Goal: Task Accomplishment & Management: Manage account settings

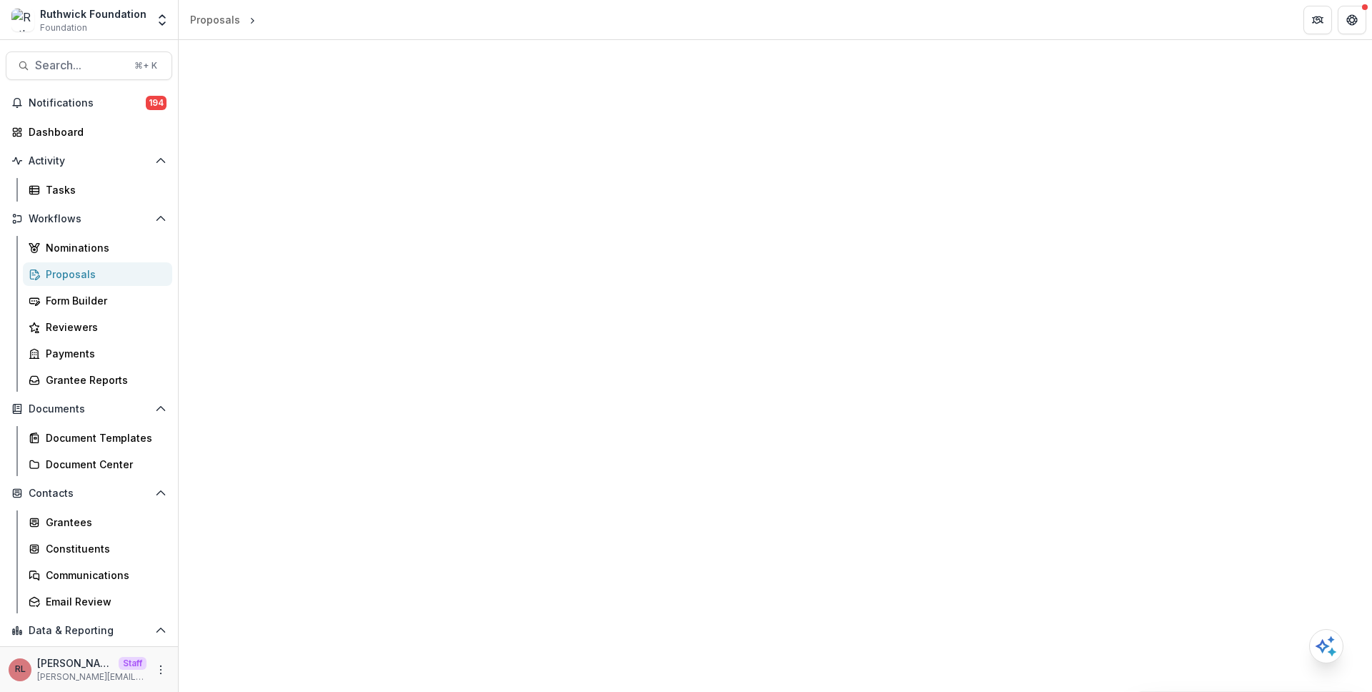
click at [940, 35] on header "Proposals" at bounding box center [775, 19] width 1193 height 39
click at [1139, 379] on div at bounding box center [775, 366] width 1193 height 652
click at [1225, 134] on div at bounding box center [775, 366] width 1193 height 652
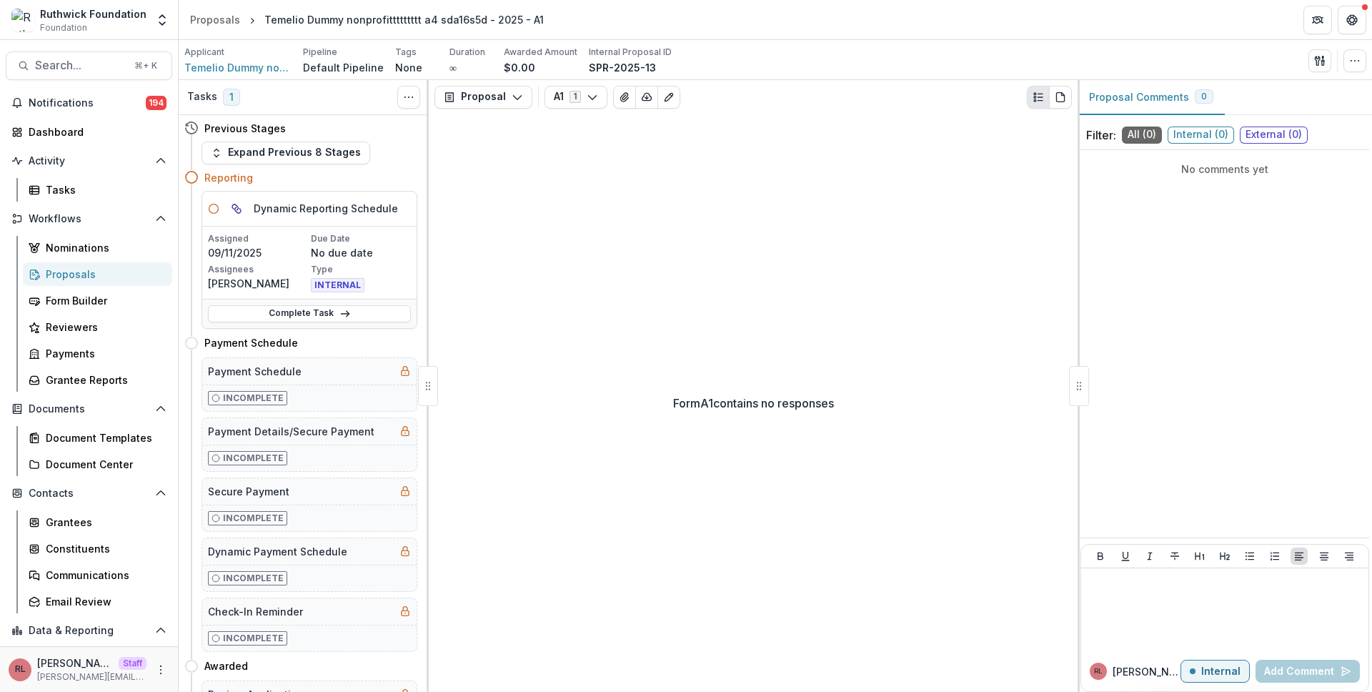
click at [91, 272] on div "Proposals" at bounding box center [103, 274] width 115 height 15
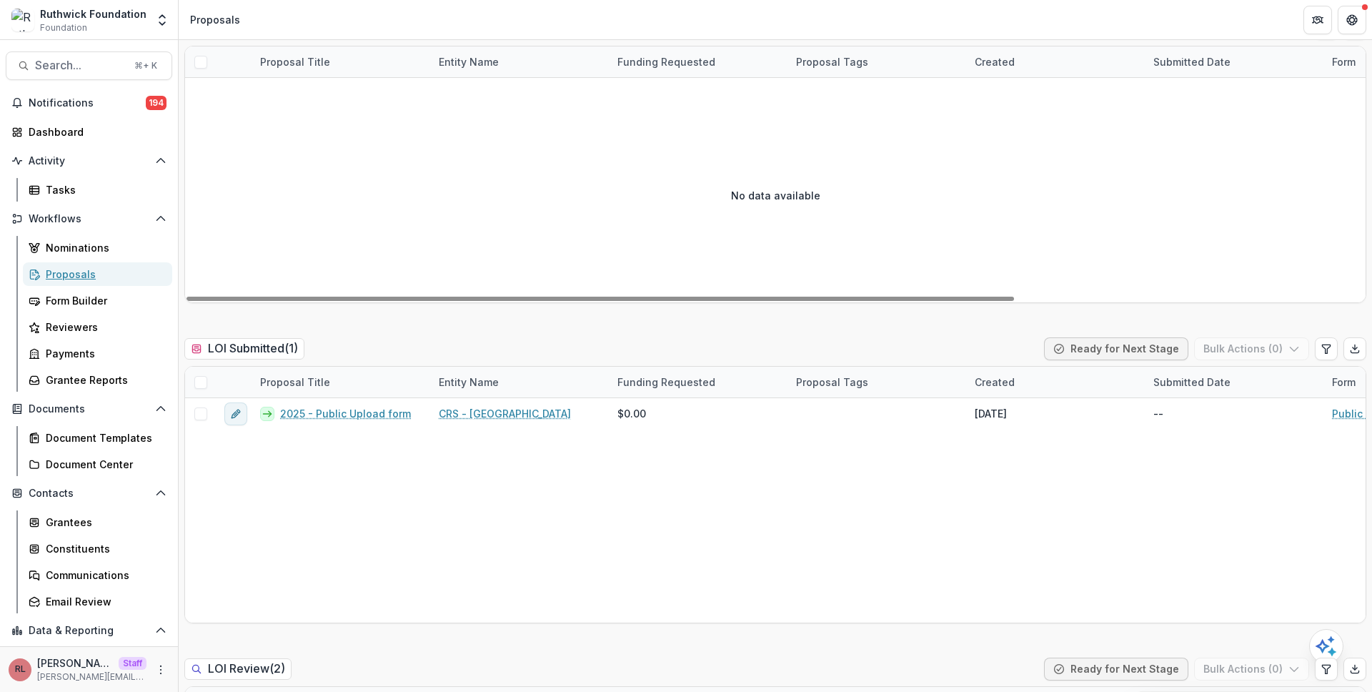
scroll to position [306, 0]
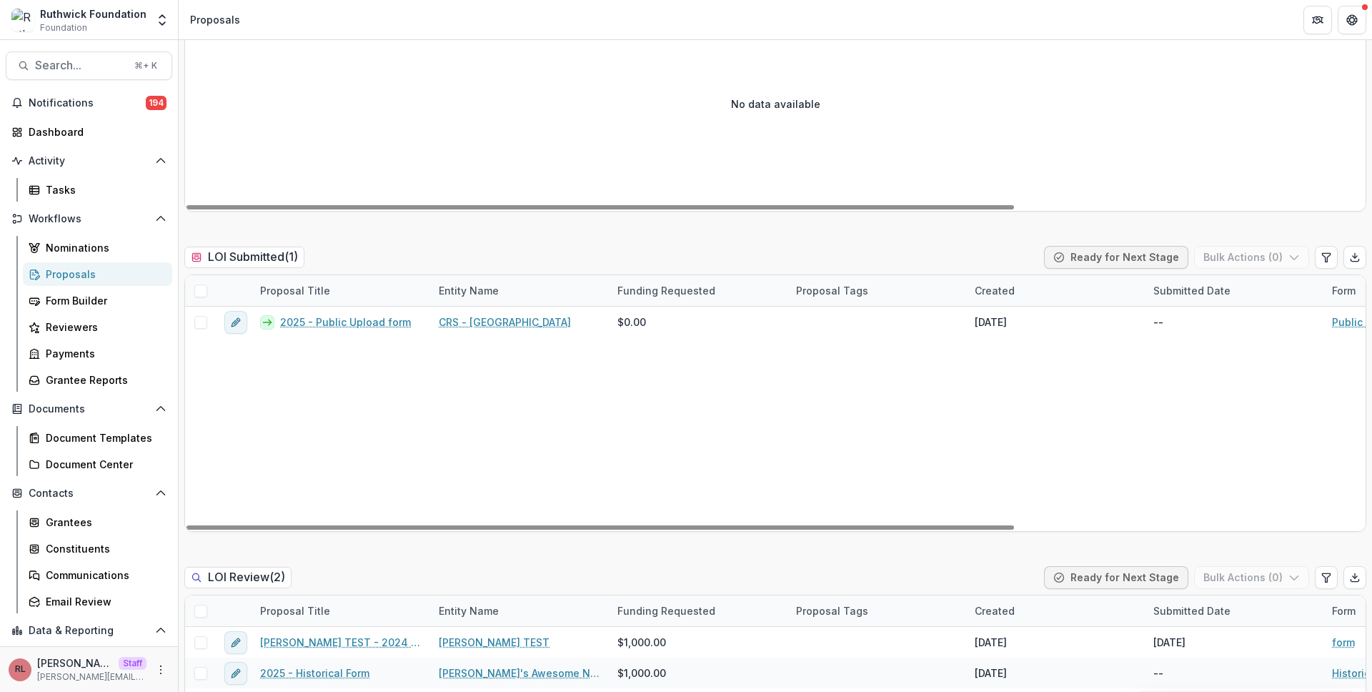
click at [201, 291] on span at bounding box center [200, 290] width 13 height 13
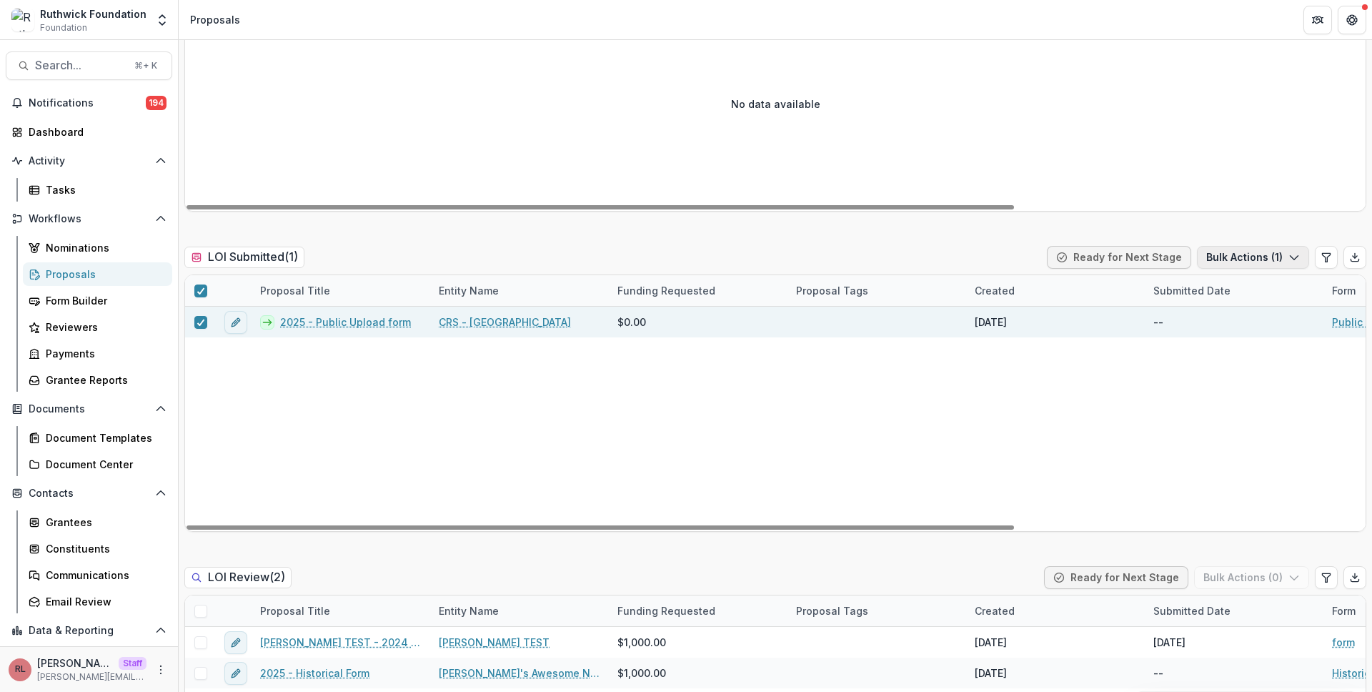
click at [1236, 256] on button "Bulk Actions ( 1 )" at bounding box center [1253, 257] width 112 height 23
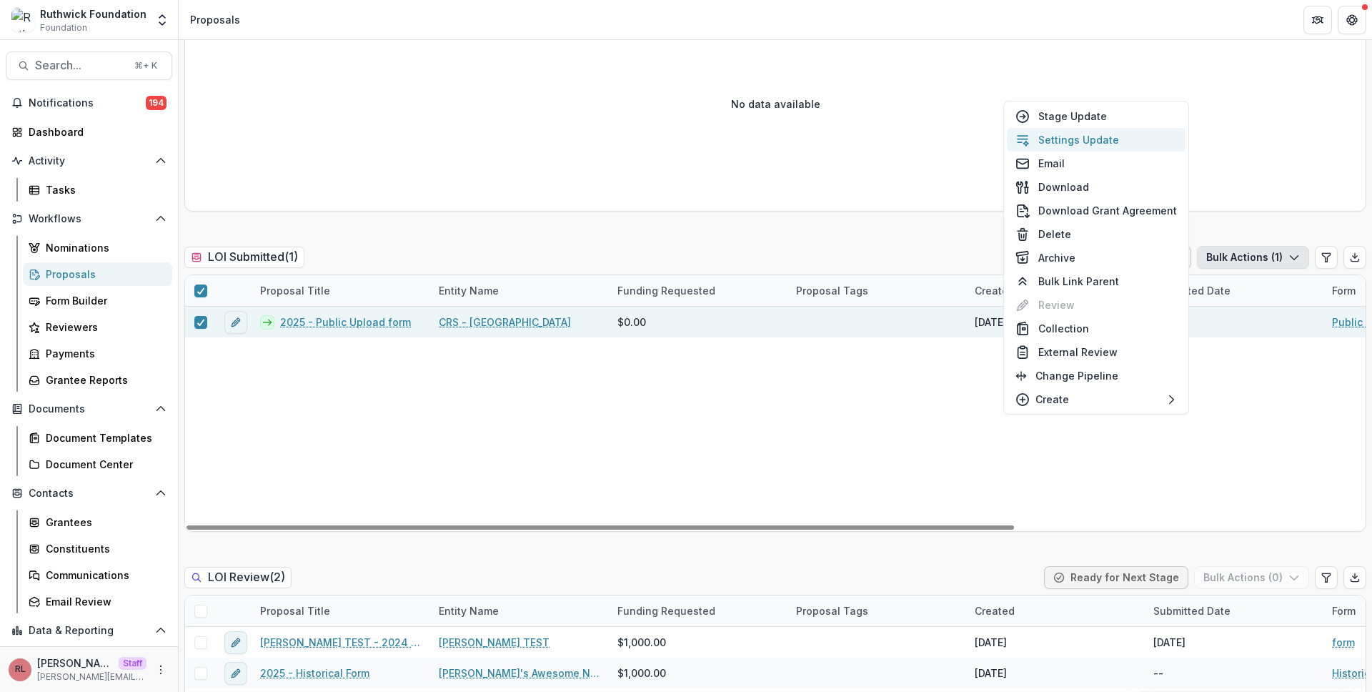
click at [1055, 132] on button "Settings Update" at bounding box center [1096, 140] width 179 height 24
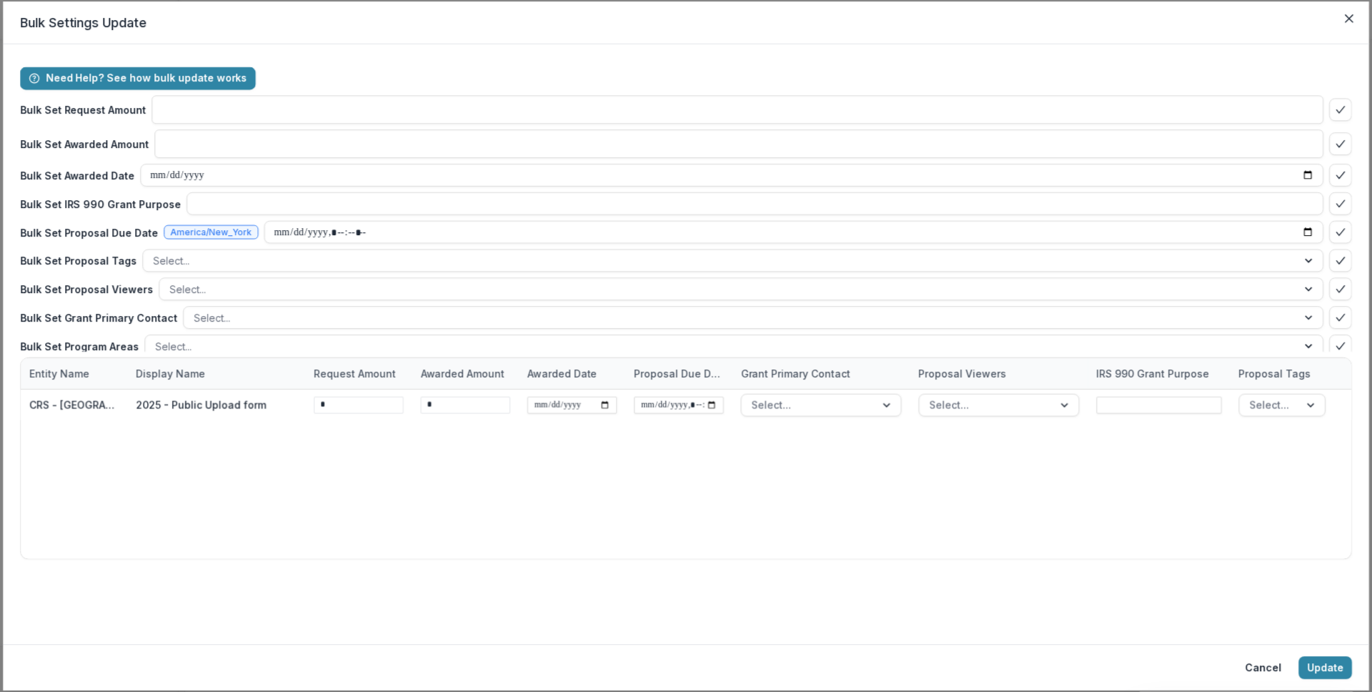
type input "**"
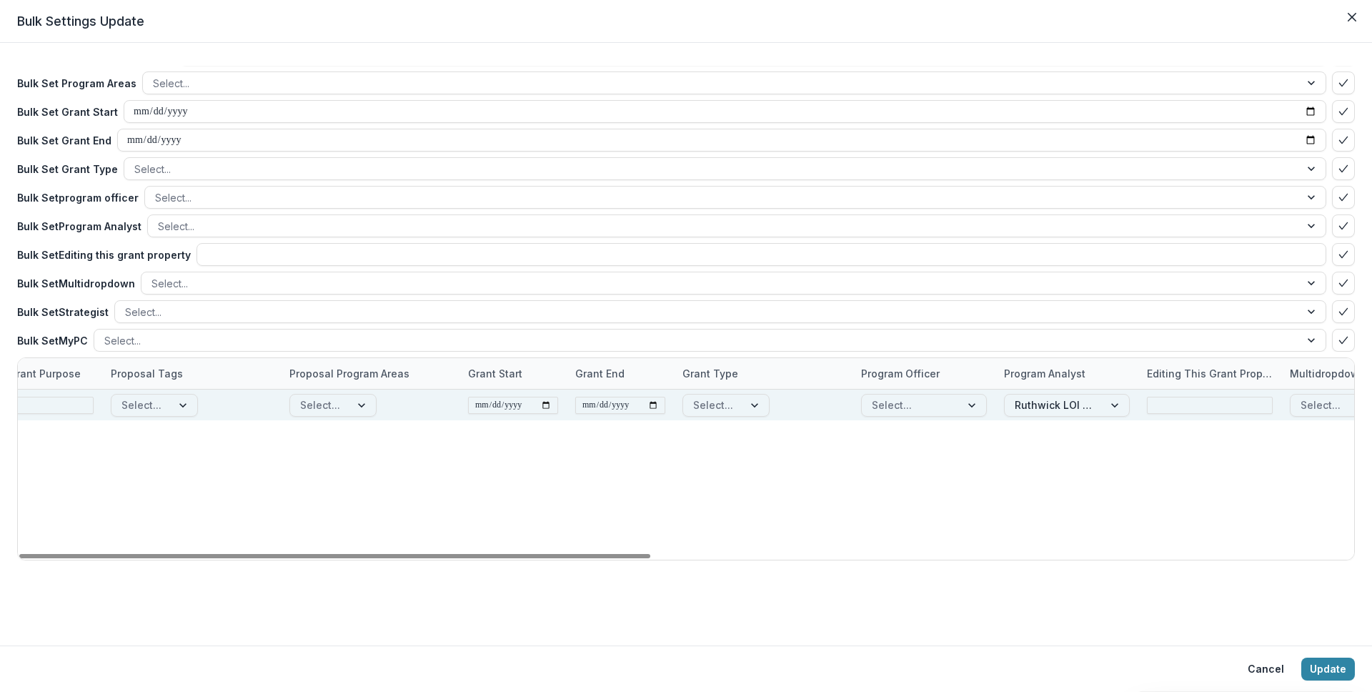
scroll to position [0, 1486]
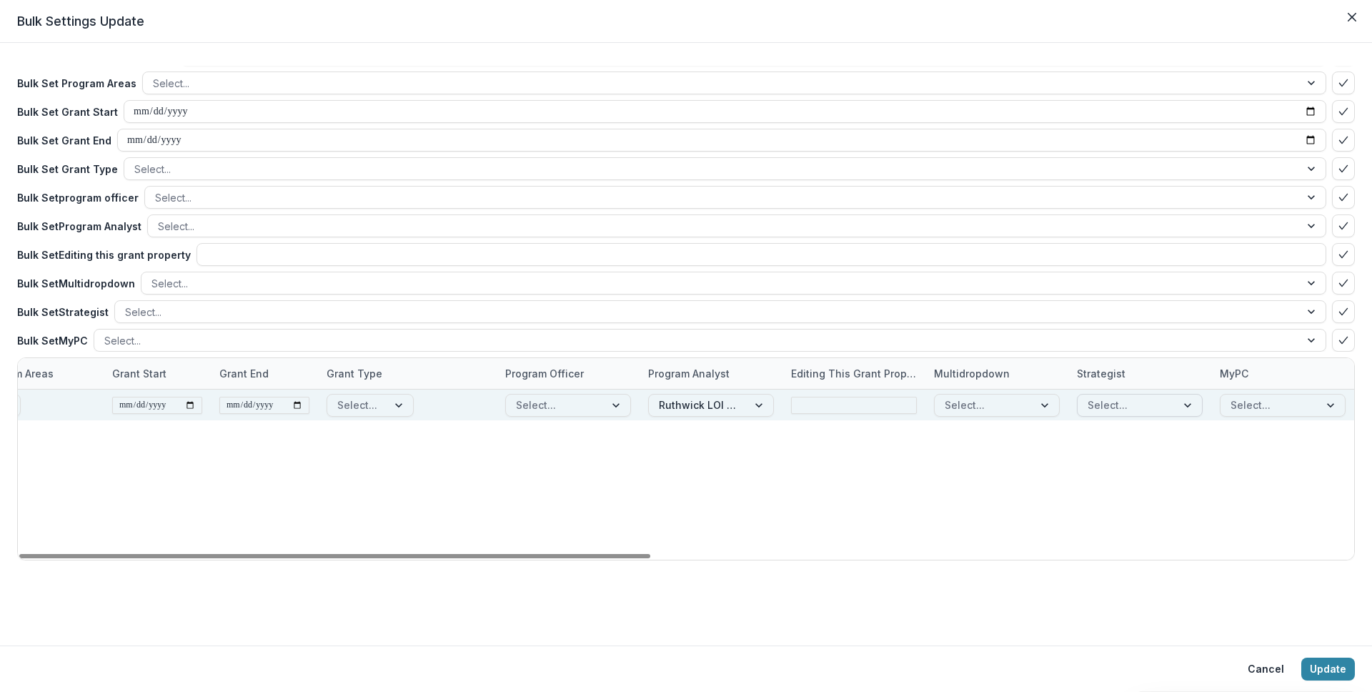
click at [1095, 400] on div at bounding box center [1126, 405] width 79 height 18
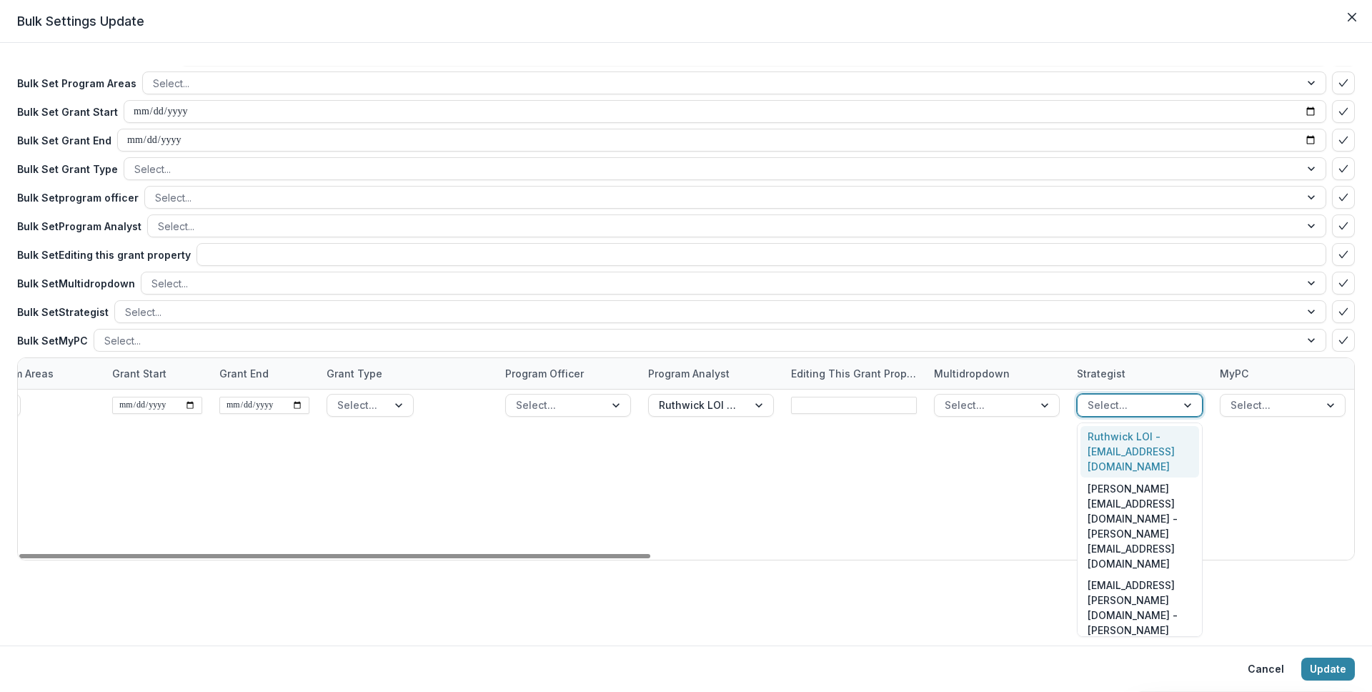
click at [1131, 444] on div "Ruthwick LOI - ruthwick@trytemelio.com" at bounding box center [1139, 452] width 119 height 52
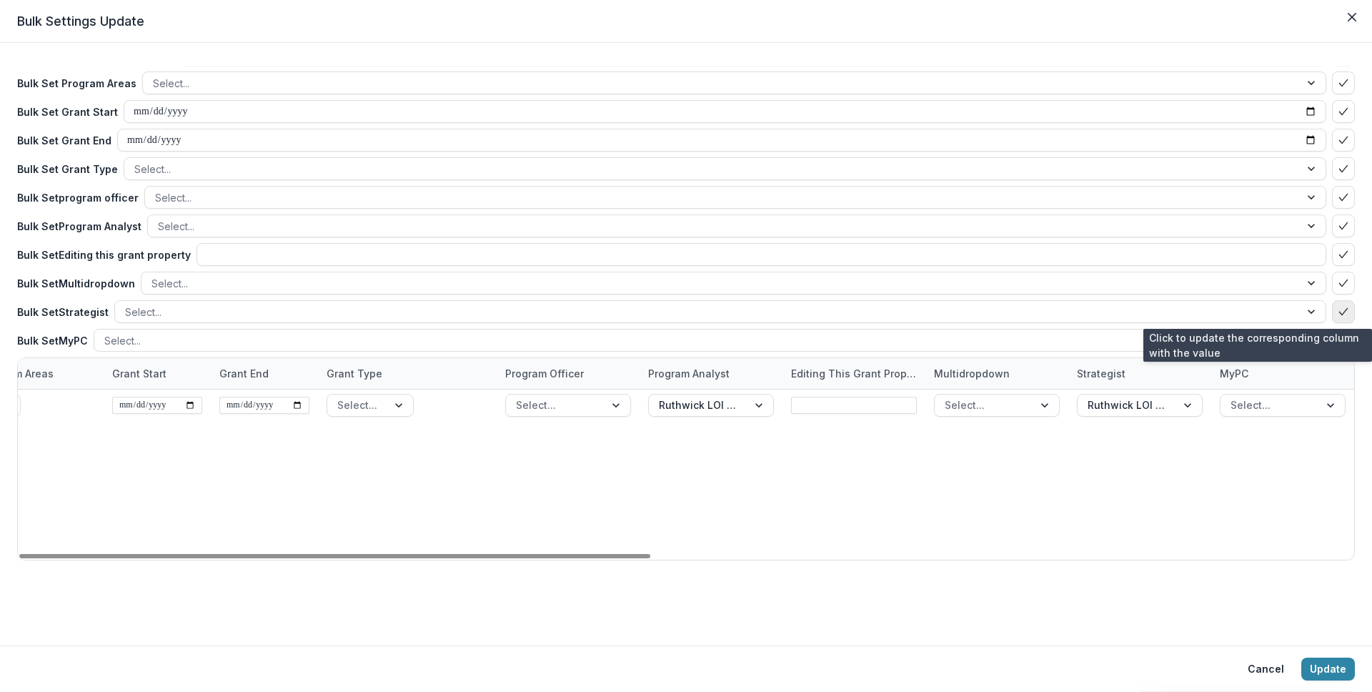
click at [1338, 311] on icon "bulk-confirm-option" at bounding box center [1343, 311] width 11 height 11
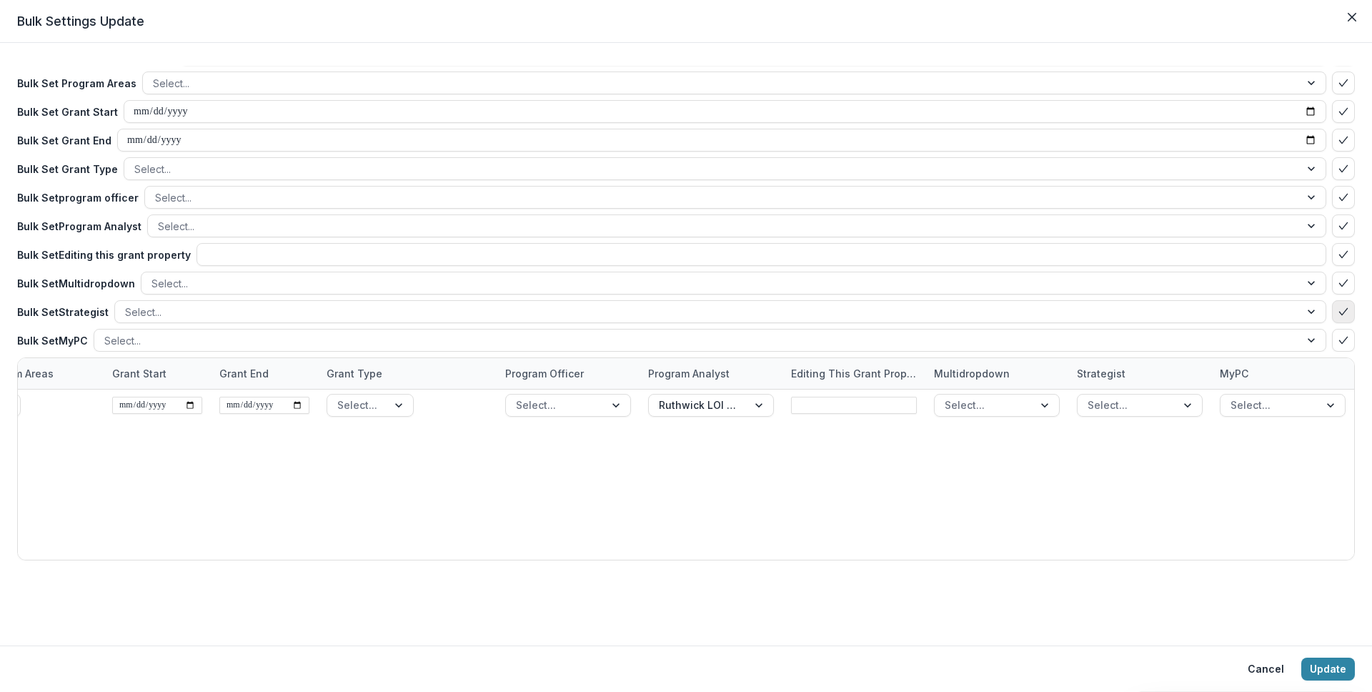
click at [1338, 311] on icon "bulk-confirm-option" at bounding box center [1343, 311] width 11 height 11
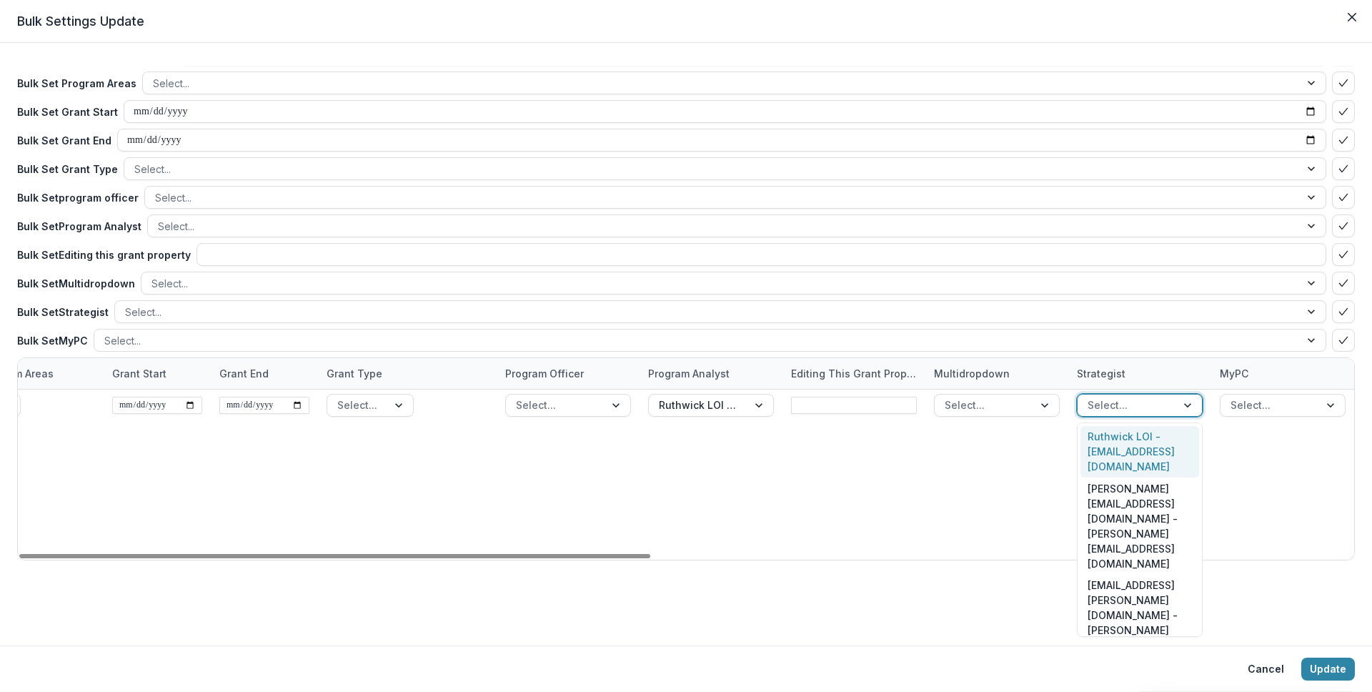
click at [1157, 404] on div at bounding box center [1126, 405] width 79 height 18
click at [1165, 444] on div "Ruthwick LOI - ruthwick@trytemelio.com" at bounding box center [1139, 452] width 119 height 52
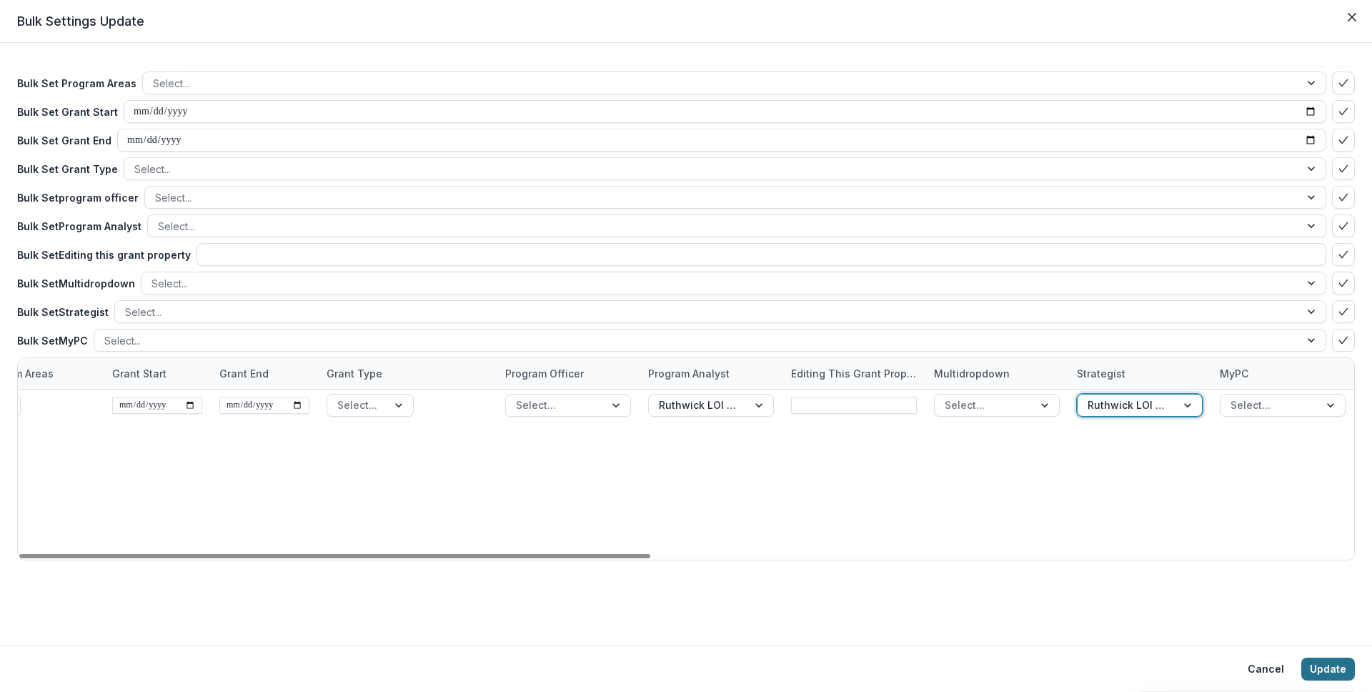
click at [1330, 667] on button "Update" at bounding box center [1328, 668] width 54 height 23
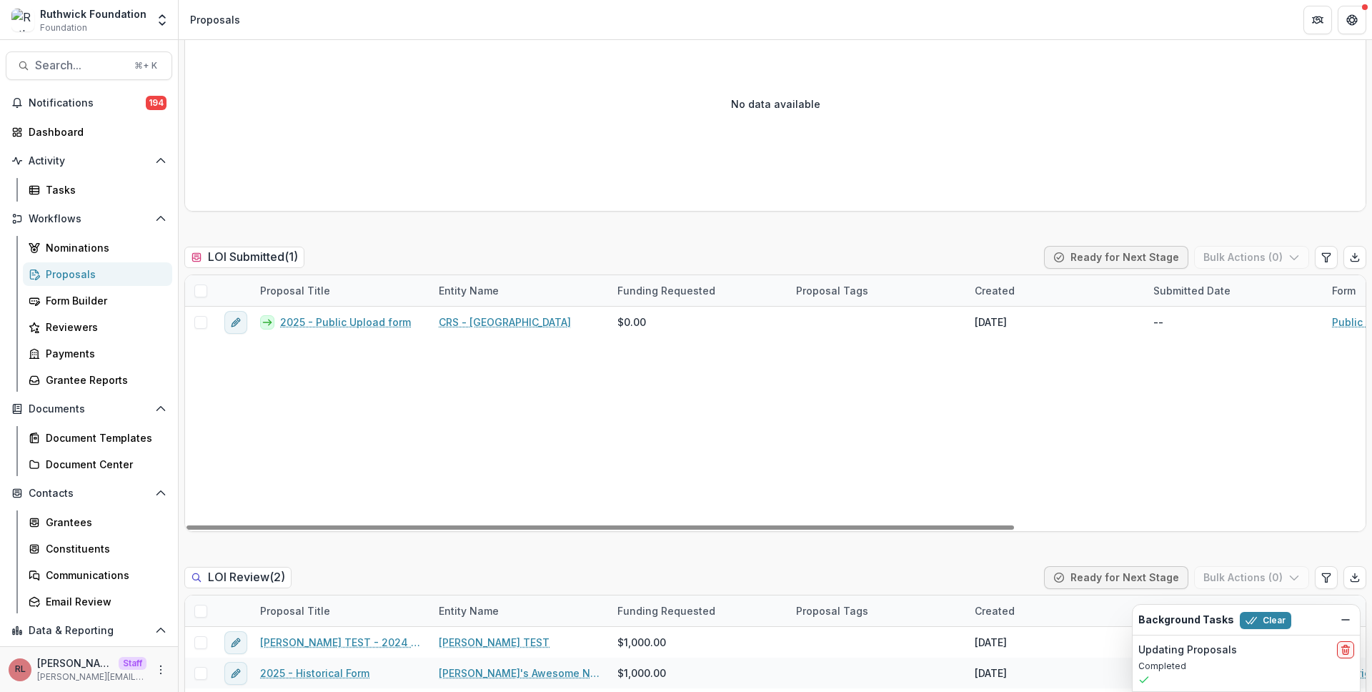
click at [204, 288] on span at bounding box center [200, 290] width 13 height 13
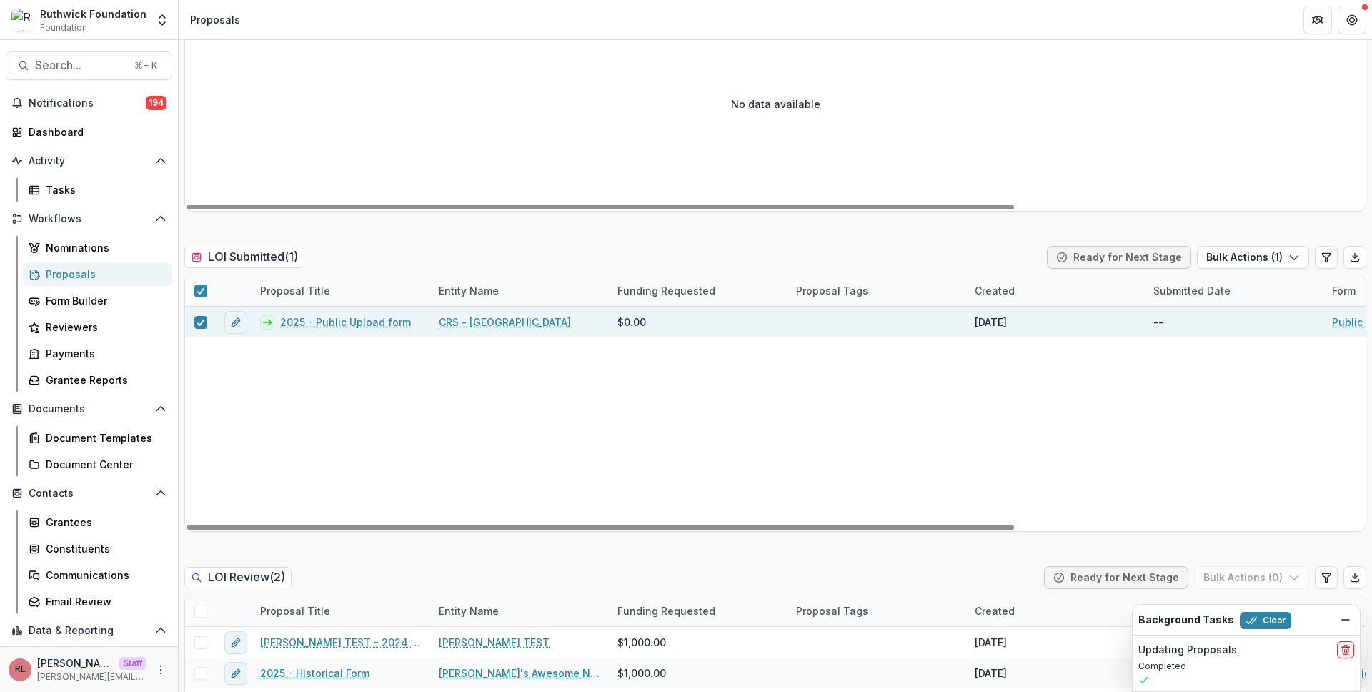
click at [1231, 253] on button "Bulk Actions ( 1 )" at bounding box center [1253, 257] width 112 height 23
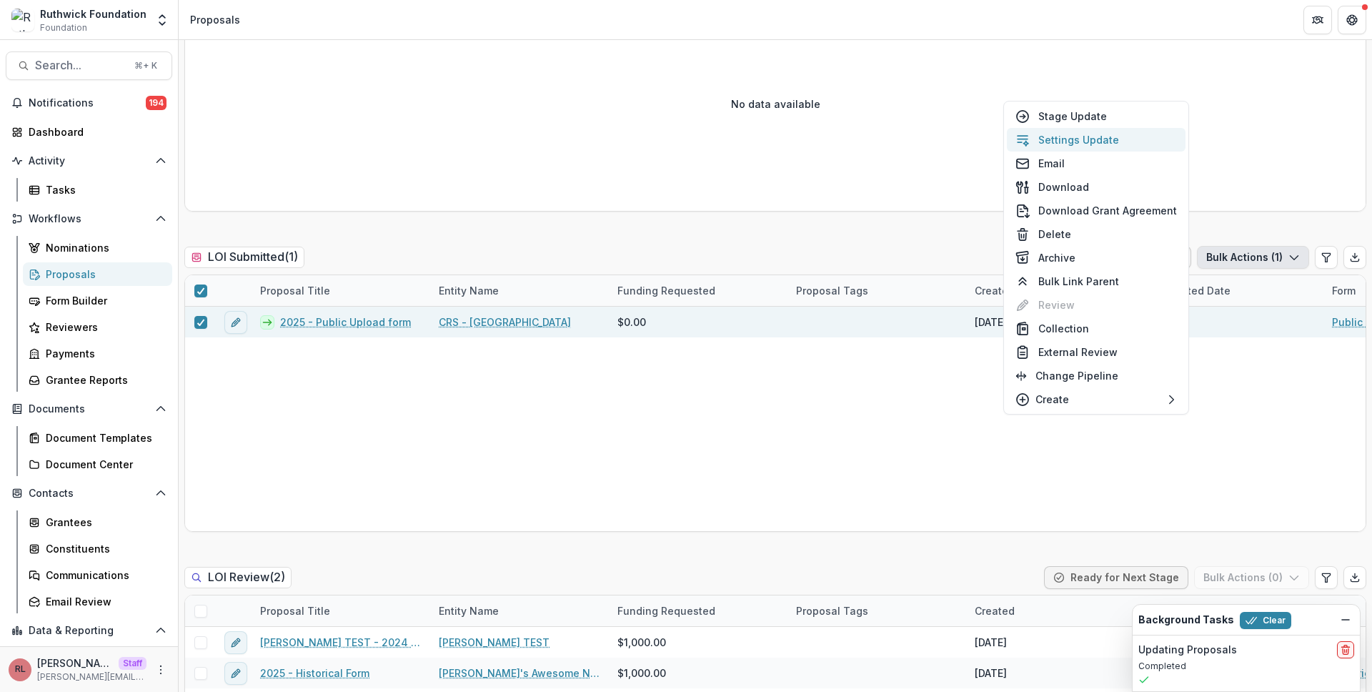
click at [1082, 146] on button "Settings Update" at bounding box center [1096, 140] width 179 height 24
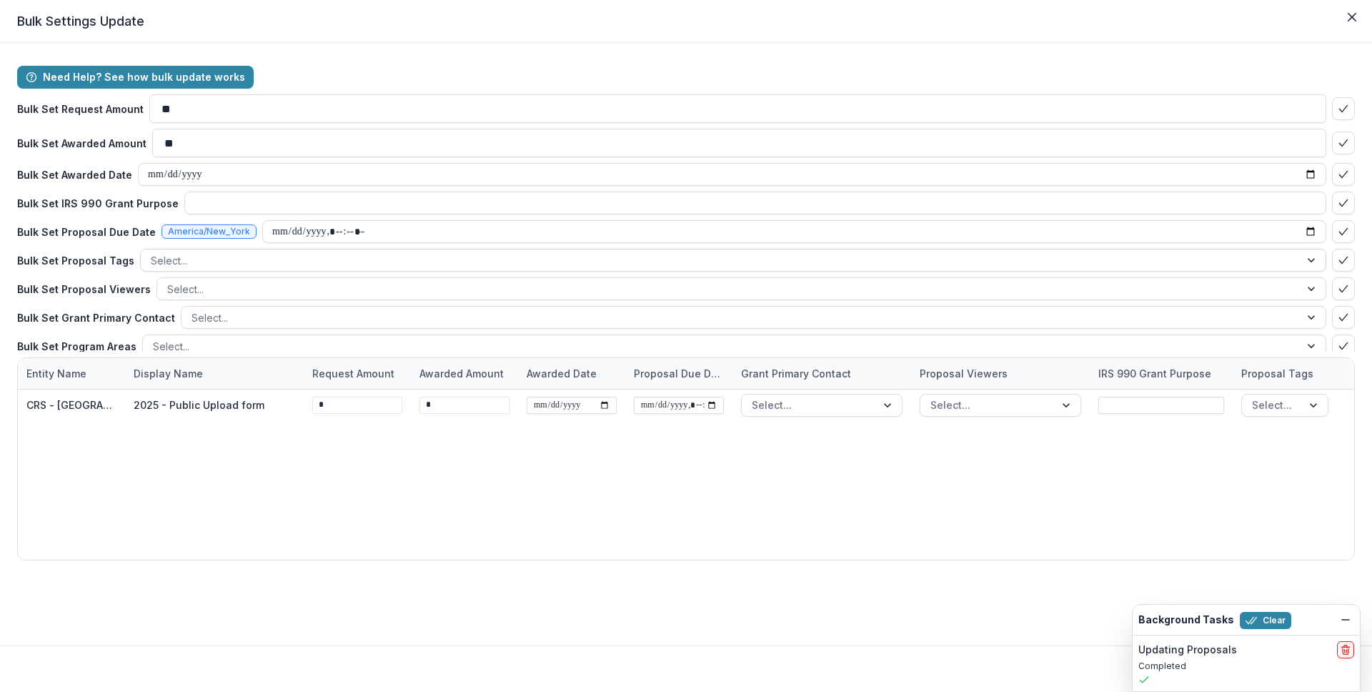
scroll to position [263, 0]
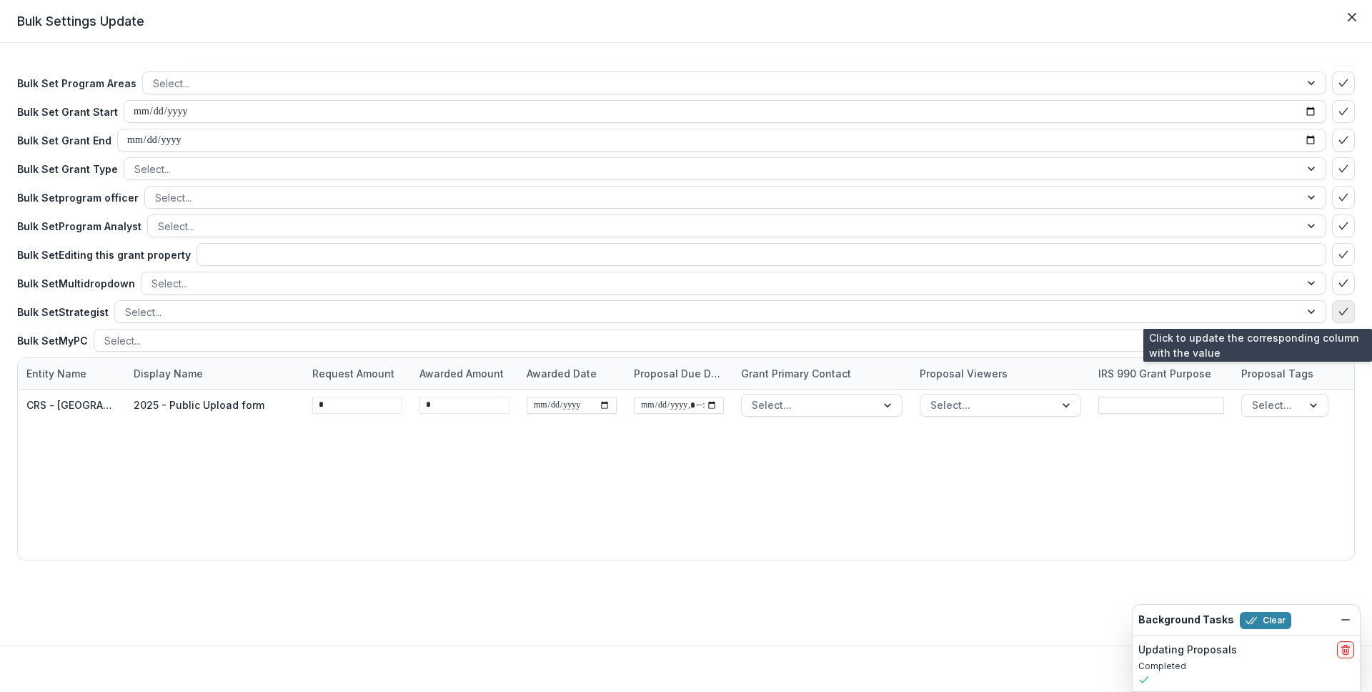
click at [1338, 307] on icon "bulk-confirm-option" at bounding box center [1343, 311] width 11 height 11
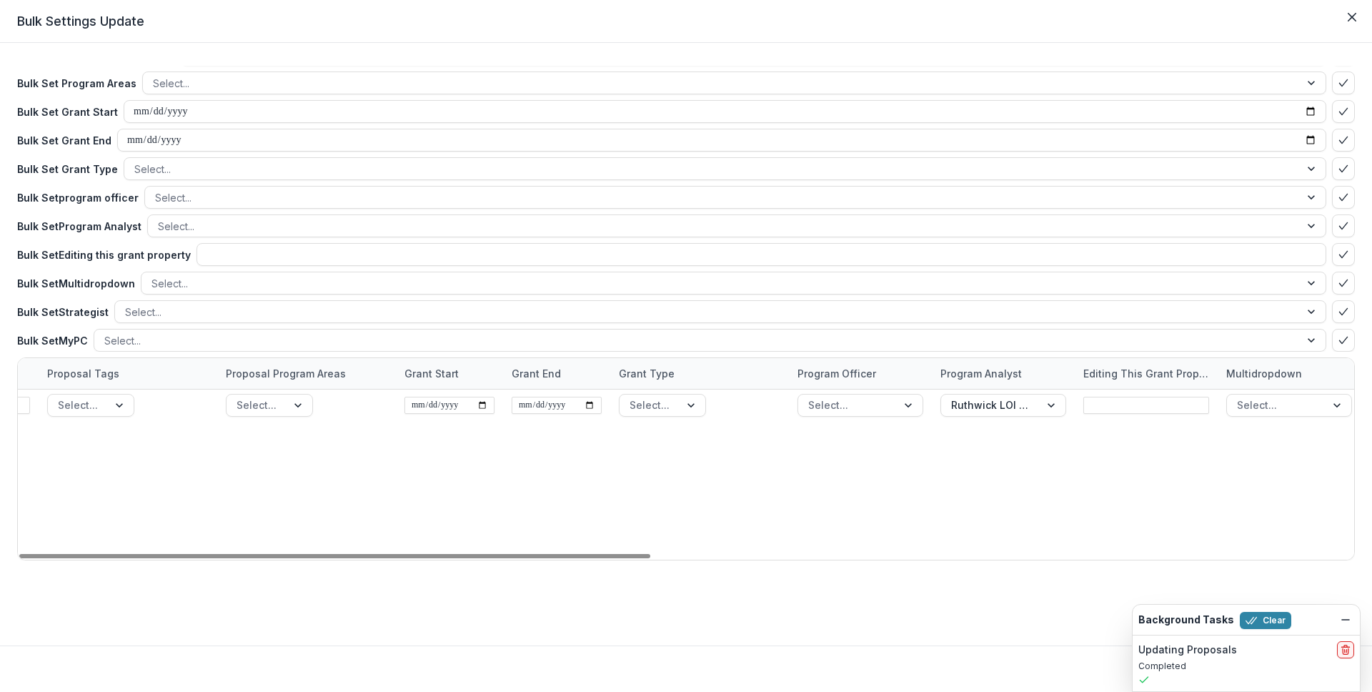
scroll to position [0, 1486]
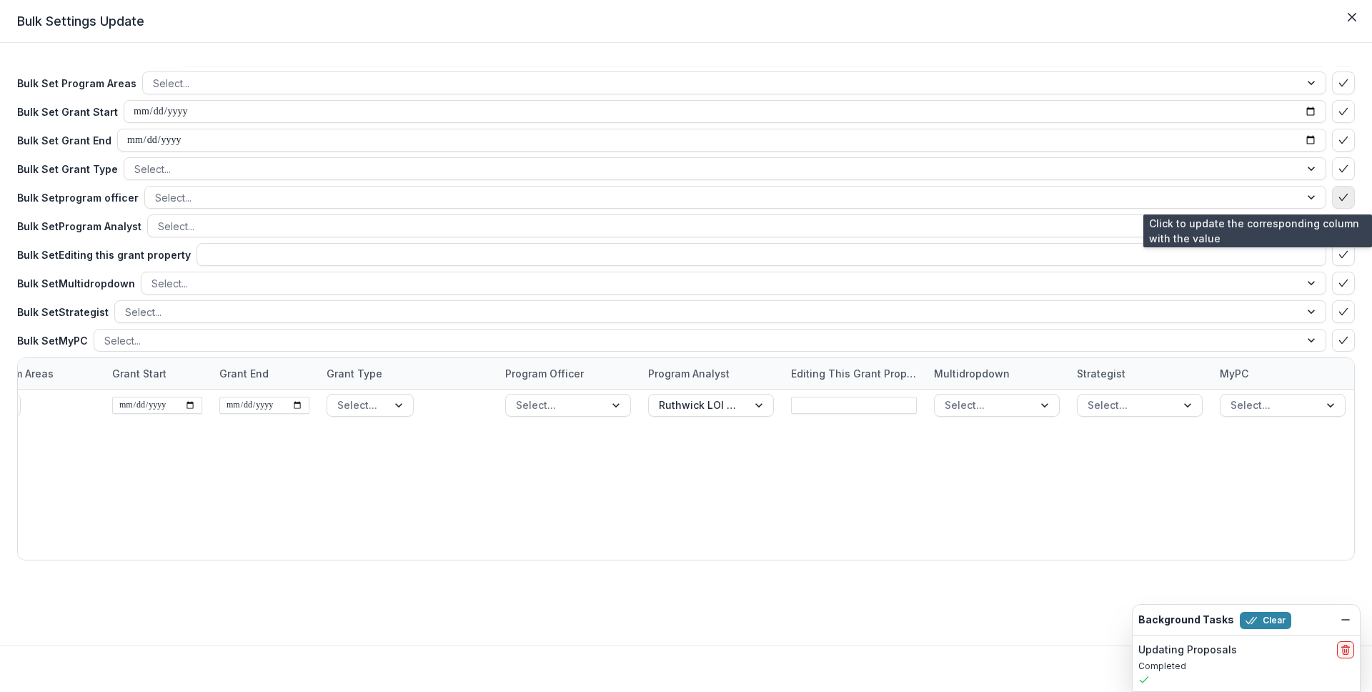
click at [1334, 189] on button "bulk-confirm-option" at bounding box center [1343, 197] width 23 height 23
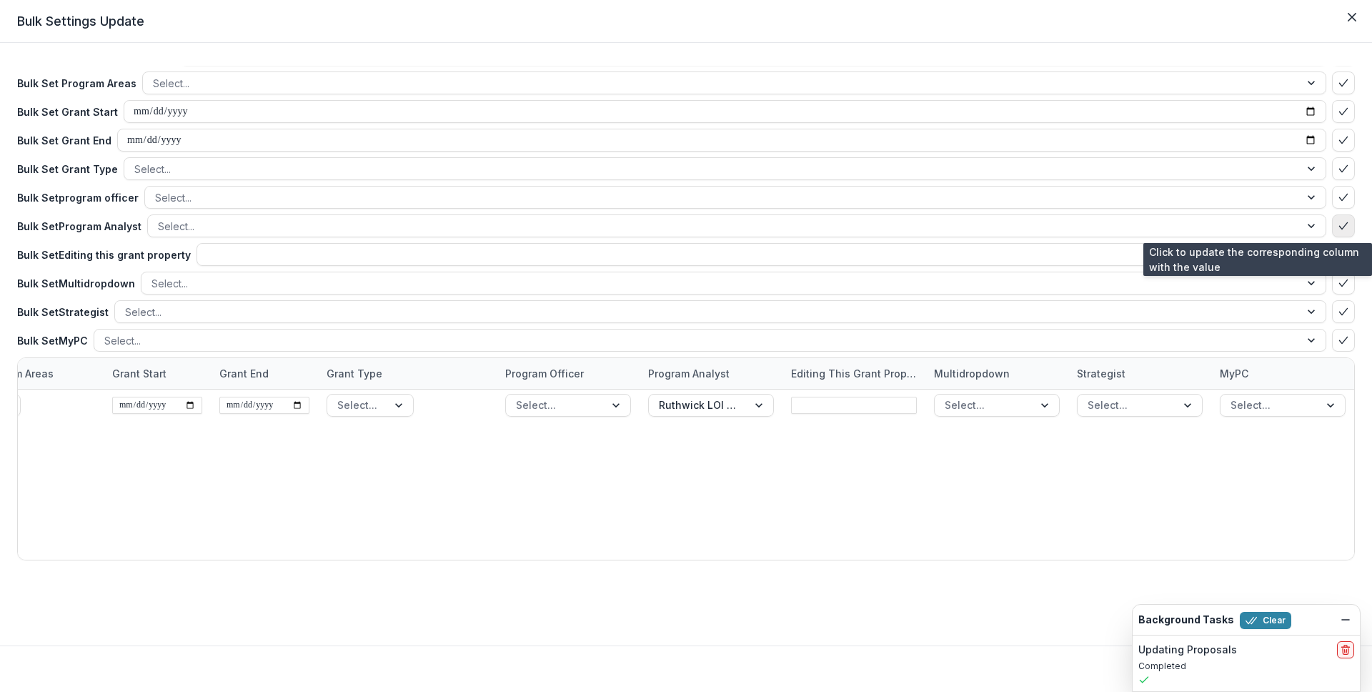
click at [1338, 224] on icon "bulk-confirm-option" at bounding box center [1343, 225] width 11 height 11
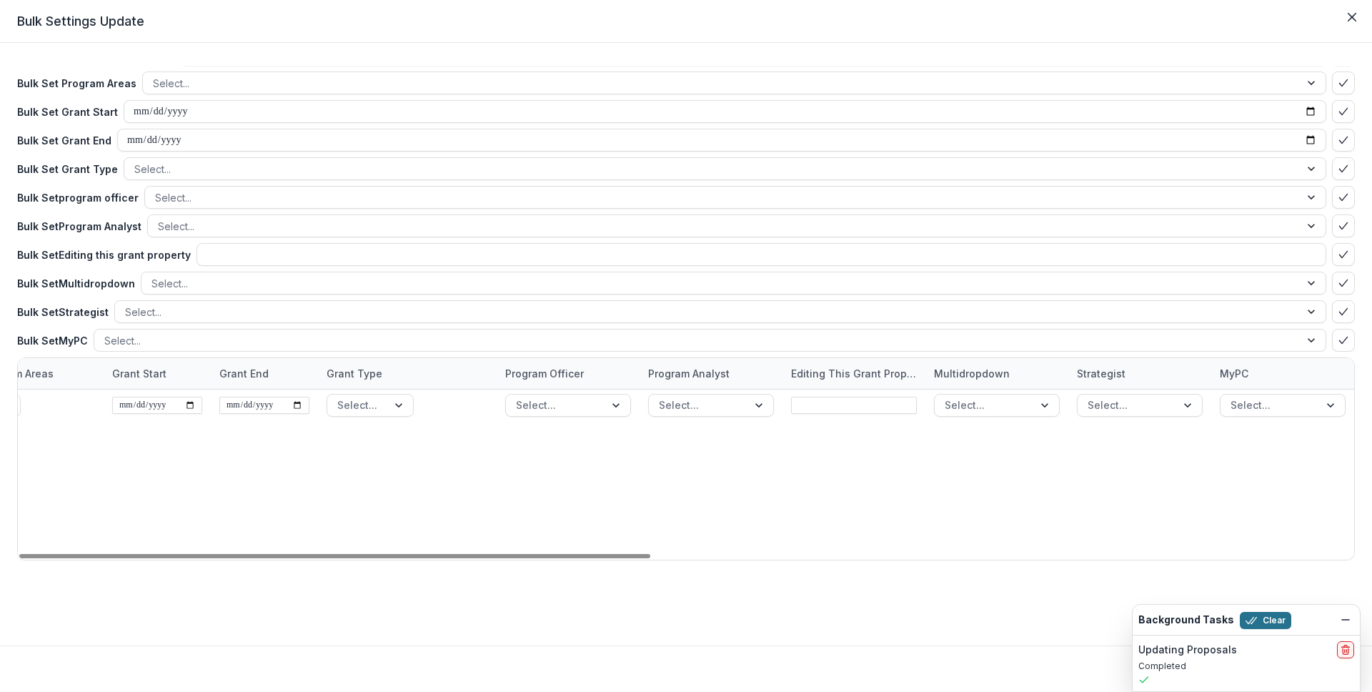
click at [1280, 615] on button "Clear" at bounding box center [1265, 620] width 51 height 17
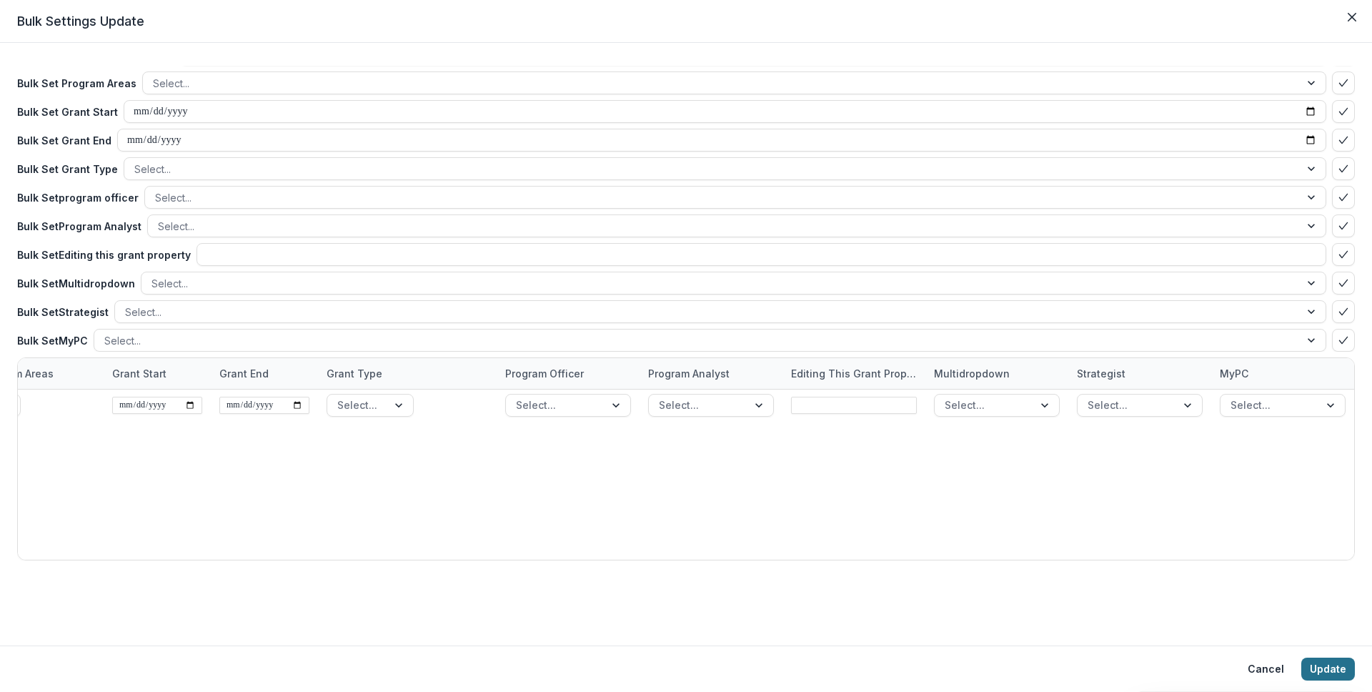
click at [1322, 664] on button "Update" at bounding box center [1328, 668] width 54 height 23
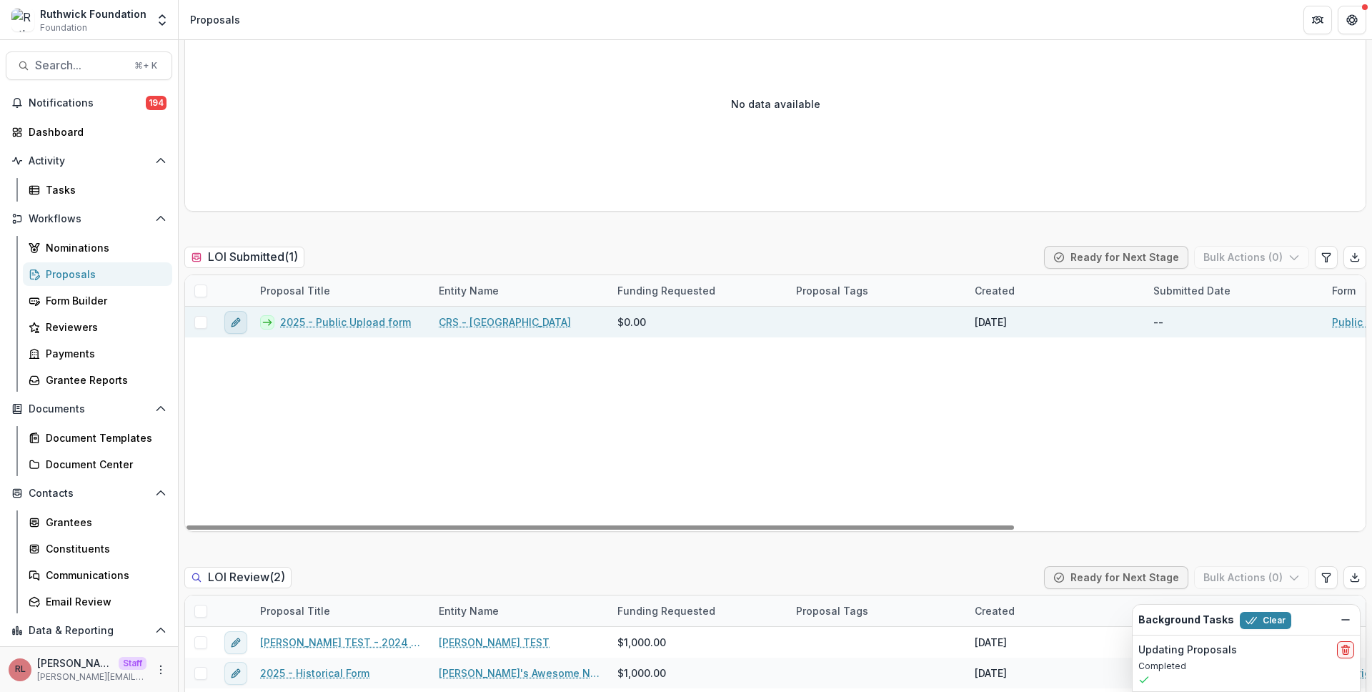
click at [241, 322] on button "edit" at bounding box center [235, 322] width 23 height 23
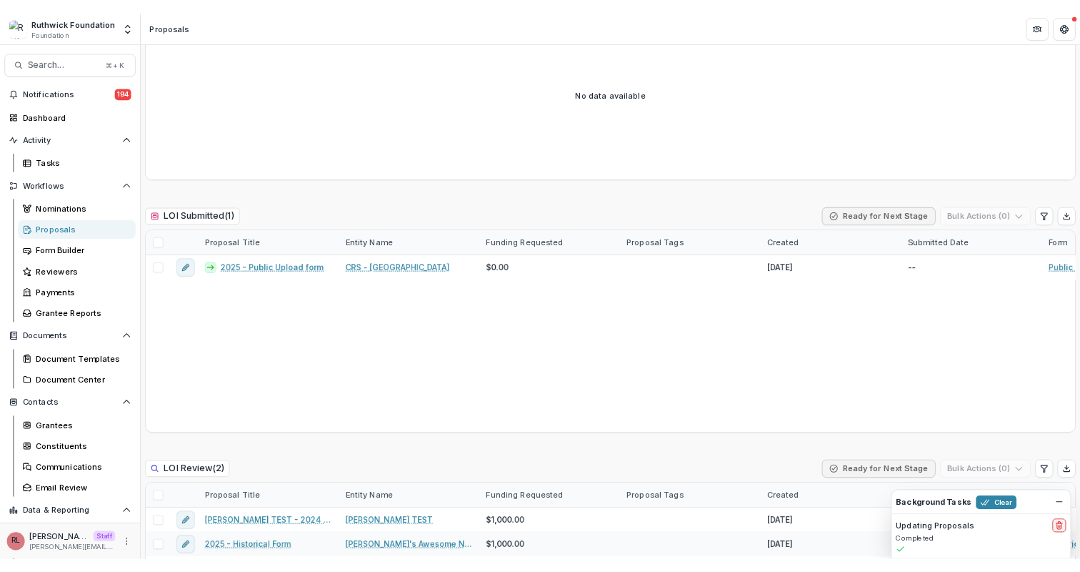
scroll to position [306, 0]
